Goal: Task Accomplishment & Management: Complete application form

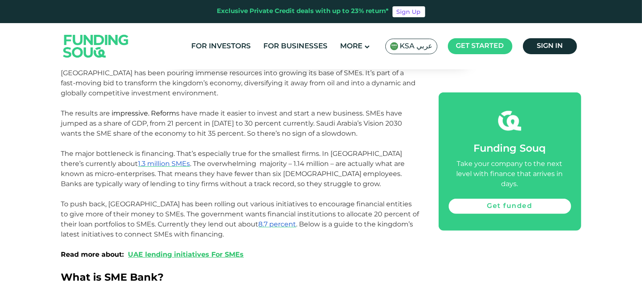
scroll to position [378, 0]
click at [517, 198] on link "Get funded" at bounding box center [510, 205] width 123 height 15
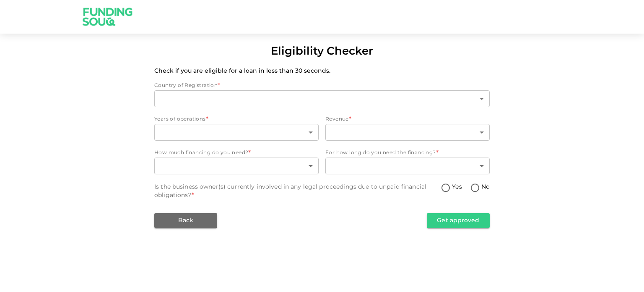
type input "2"
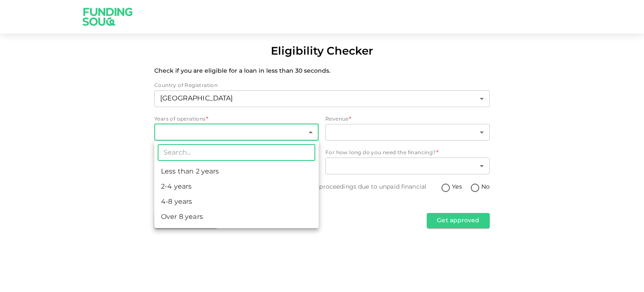
click at [310, 130] on body "Eligibility Checker Check if you are eligible for a loan in less than 30 second…" at bounding box center [322, 146] width 644 height 292
click at [216, 171] on li "Less than 2 years" at bounding box center [236, 171] width 164 height 15
type input "1"
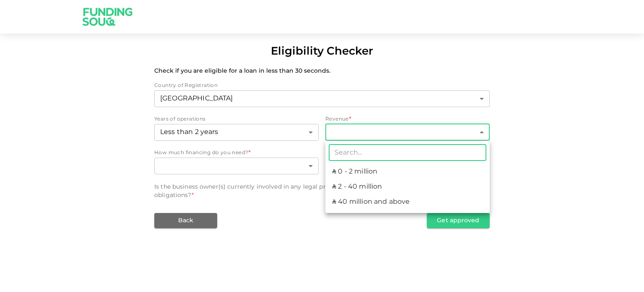
click at [483, 132] on body "Eligibility Checker Check if you are eligible for a loan in less than 30 second…" at bounding box center [322, 146] width 644 height 292
click at [373, 172] on li "ʢ 0 - 2 million" at bounding box center [408, 171] width 164 height 15
type input "1"
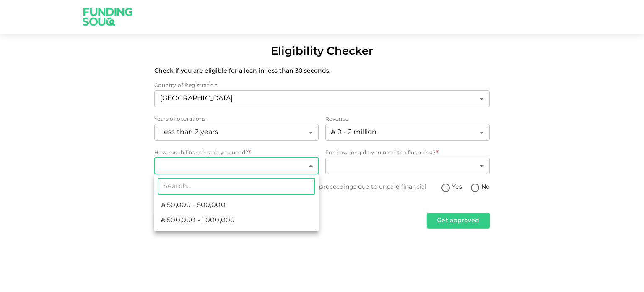
click at [312, 164] on body "Eligibility Checker Check if you are eligible for a loan in less than 30 second…" at bounding box center [322, 146] width 644 height 292
click at [205, 201] on span "ʢ 50,000 - 500,000" at bounding box center [193, 205] width 65 height 10
type input "1"
click at [310, 163] on body "Eligibility Checker Check if you are eligible for a loan in less than 30 second…" at bounding box center [322, 146] width 644 height 292
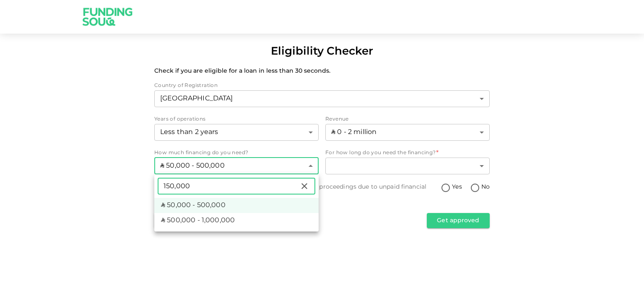
type input "150,000"
click at [340, 157] on div at bounding box center [322, 146] width 644 height 292
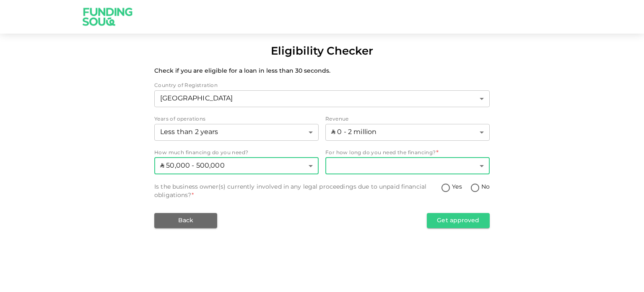
click at [483, 165] on body "Eligibility Checker Check if you are eligible for a loan in less than 30 second…" at bounding box center [322, 146] width 644 height 292
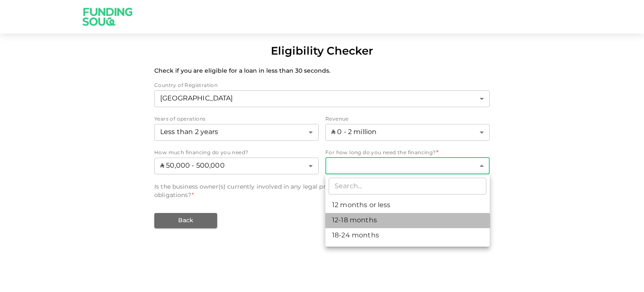
click at [369, 219] on li "12-18 months" at bounding box center [408, 220] width 164 height 15
type input "2"
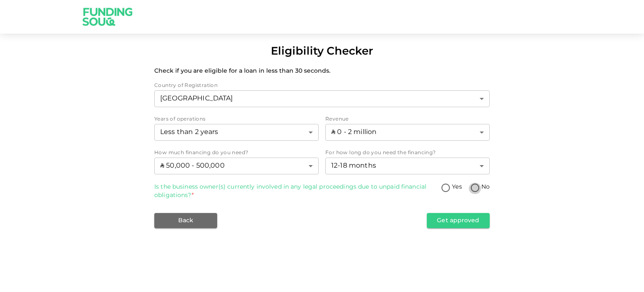
click at [476, 184] on input "No" at bounding box center [475, 188] width 13 height 11
radio input "true"
click at [460, 216] on button "Get approved" at bounding box center [458, 220] width 63 height 15
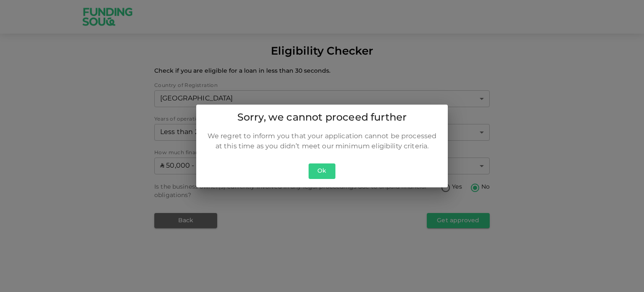
click at [323, 171] on button "Ok" at bounding box center [322, 171] width 27 height 16
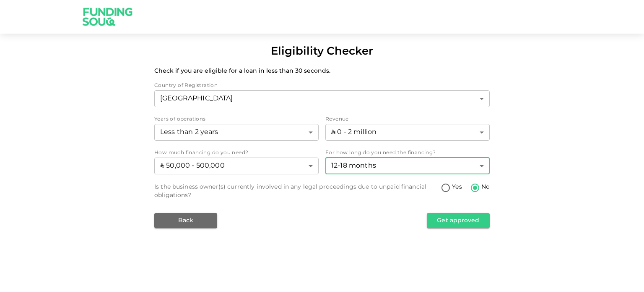
click at [484, 163] on body "Eligibility Checker Check if you are eligible for a loan in less than 30 second…" at bounding box center [322, 146] width 644 height 292
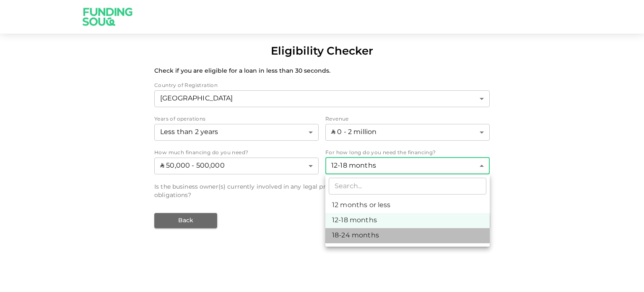
click at [376, 232] on li "18-24 months" at bounding box center [408, 235] width 164 height 15
type input "3"
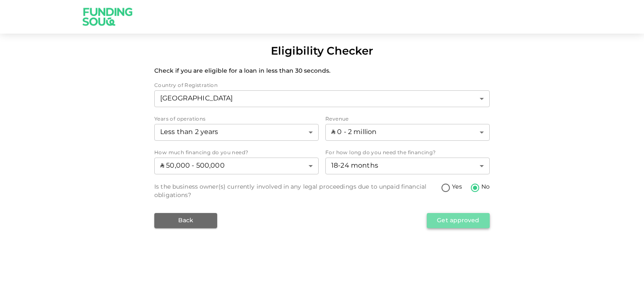
click at [468, 216] on button "Get approved" at bounding box center [458, 220] width 63 height 15
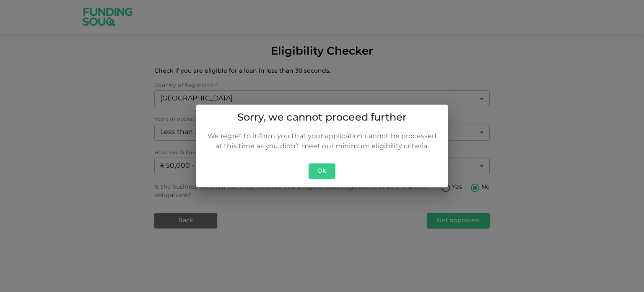
click at [321, 169] on button "Ok" at bounding box center [322, 171] width 27 height 16
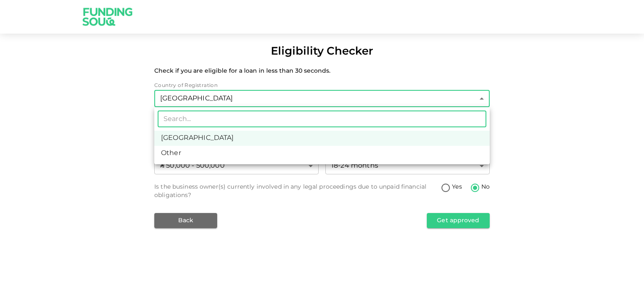
click at [480, 98] on body "Eligibility Checker Check if you are eligible for a loan in less than 30 second…" at bounding box center [322, 146] width 644 height 292
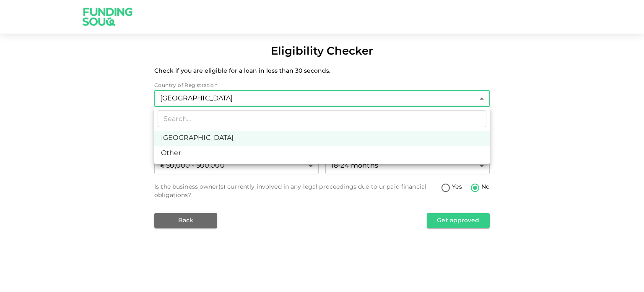
click at [534, 100] on div at bounding box center [322, 146] width 644 height 292
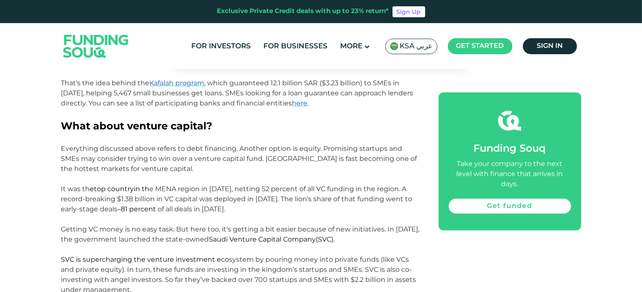
scroll to position [1007, 0]
click at [299, 104] on span "here" at bounding box center [300, 104] width 16 height 8
